Goal: Information Seeking & Learning: Learn about a topic

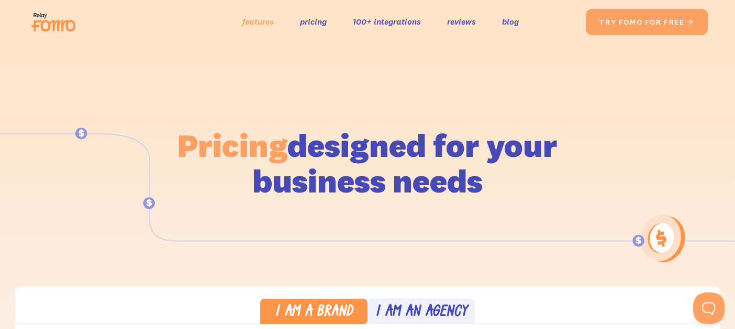
click at [259, 21] on link "features" at bounding box center [257, 21] width 31 height 15
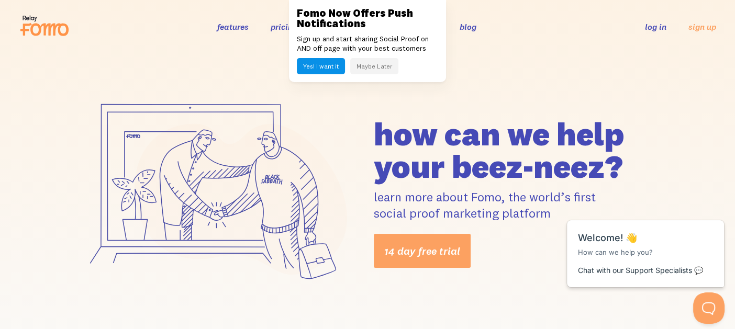
click at [374, 70] on button "Maybe Later" at bounding box center [374, 66] width 48 height 16
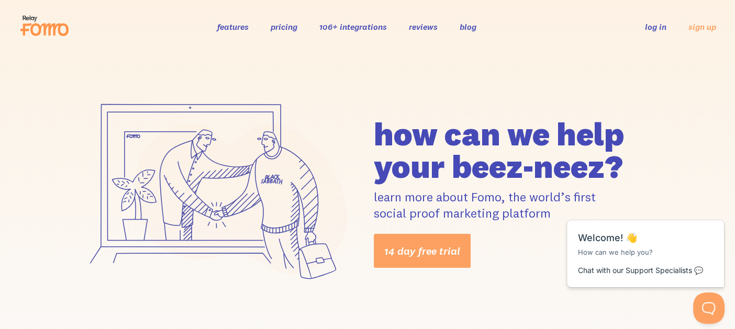
drag, startPoint x: 471, startPoint y: 29, endPoint x: 465, endPoint y: 31, distance: 6.0
click at [470, 29] on link "blog" at bounding box center [467, 26] width 17 height 10
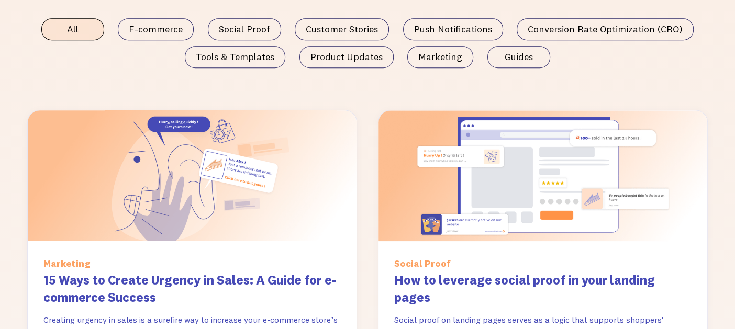
scroll to position [610, 0]
